Goal: Check status: Check status

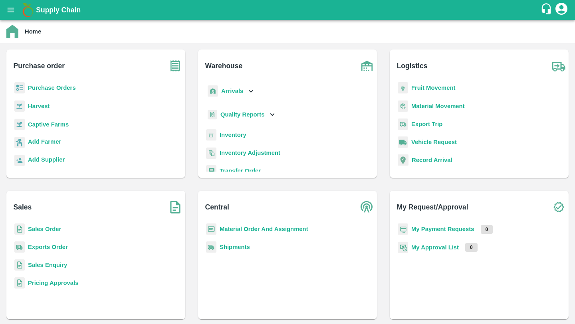
click at [239, 85] on div "Arrivals" at bounding box center [230, 91] width 49 height 18
click at [241, 128] on span "DC Arrivals" at bounding box center [243, 127] width 30 height 9
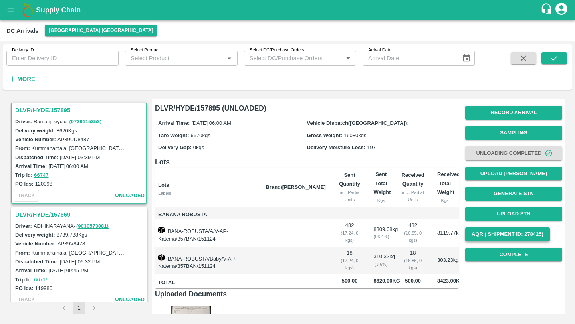
click at [511, 235] on button "AQR ( Shipment Id: 278425)" at bounding box center [507, 235] width 85 height 14
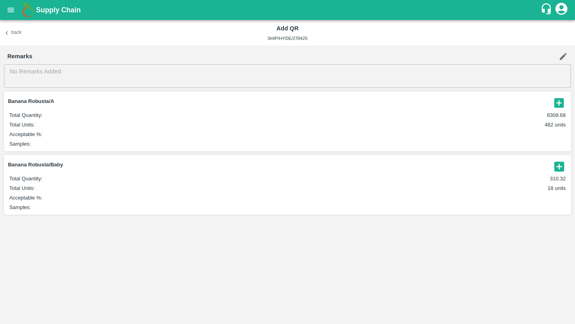
click at [559, 104] on icon "button" at bounding box center [558, 103] width 13 height 13
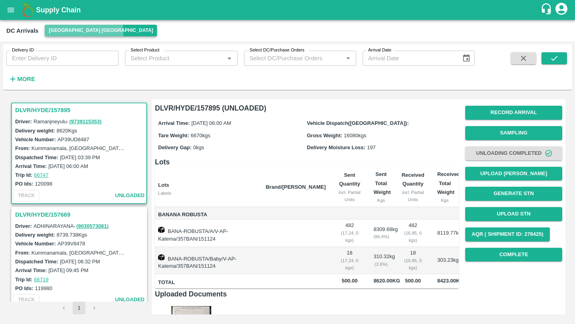
click at [83, 32] on button "[GEOGRAPHIC_DATA] [GEOGRAPHIC_DATA]" at bounding box center [101, 31] width 112 height 12
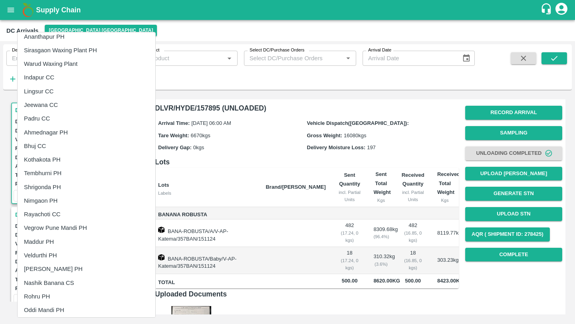
scroll to position [173, 0]
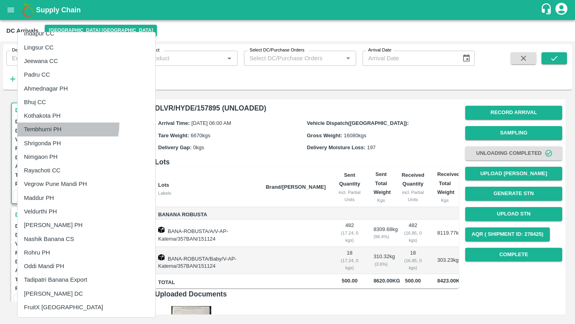
click at [57, 124] on li "Tembhurni PH" at bounding box center [87, 130] width 138 height 14
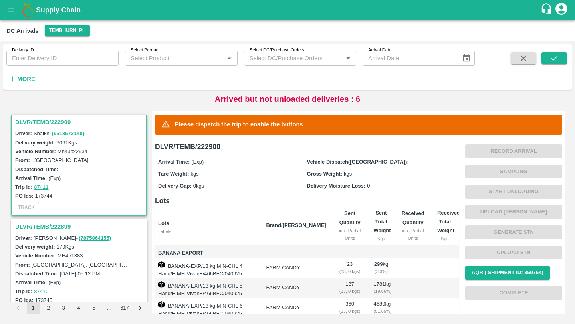
drag, startPoint x: 500, startPoint y: 272, endPoint x: 473, endPoint y: 232, distance: 48.4
click at [473, 232] on div "Record Arrival Sampling Start Unloading Upload Tare Weight Generate STN Upload …" at bounding box center [513, 222] width 97 height 162
click at [55, 227] on h3 "DLVR/TEMB/222899" at bounding box center [80, 227] width 130 height 10
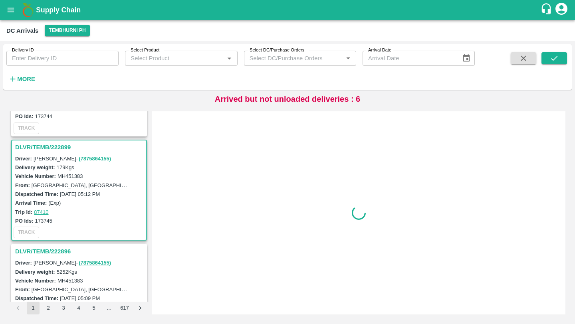
scroll to position [107, 0]
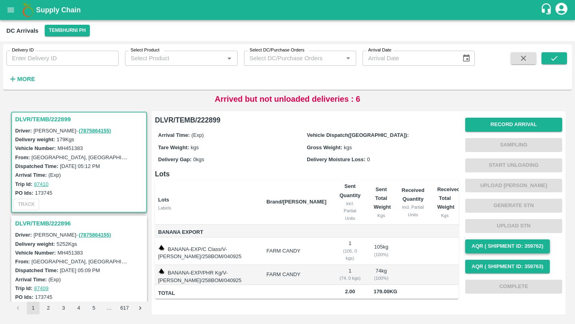
click at [487, 245] on button "AQR ( Shipment Id: 359762)" at bounding box center [507, 246] width 85 height 14
